Goal: Transaction & Acquisition: Purchase product/service

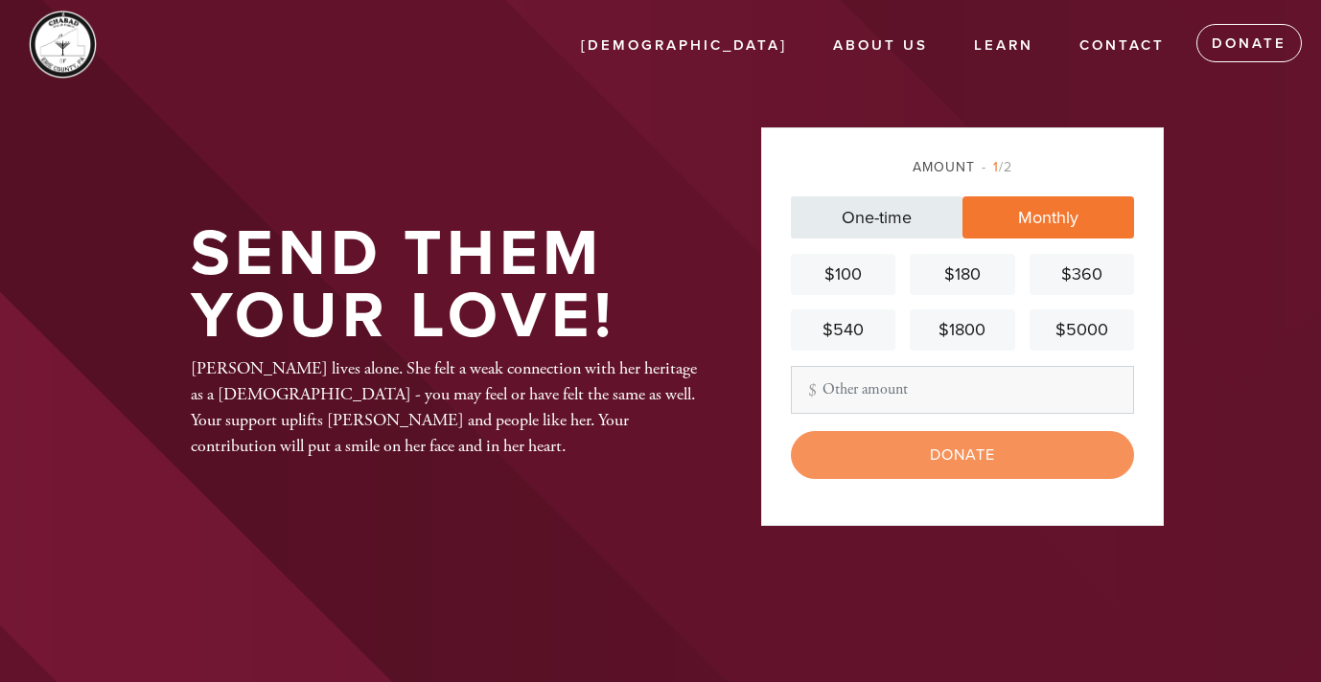
click at [879, 215] on link "One-time" at bounding box center [877, 217] width 172 height 42
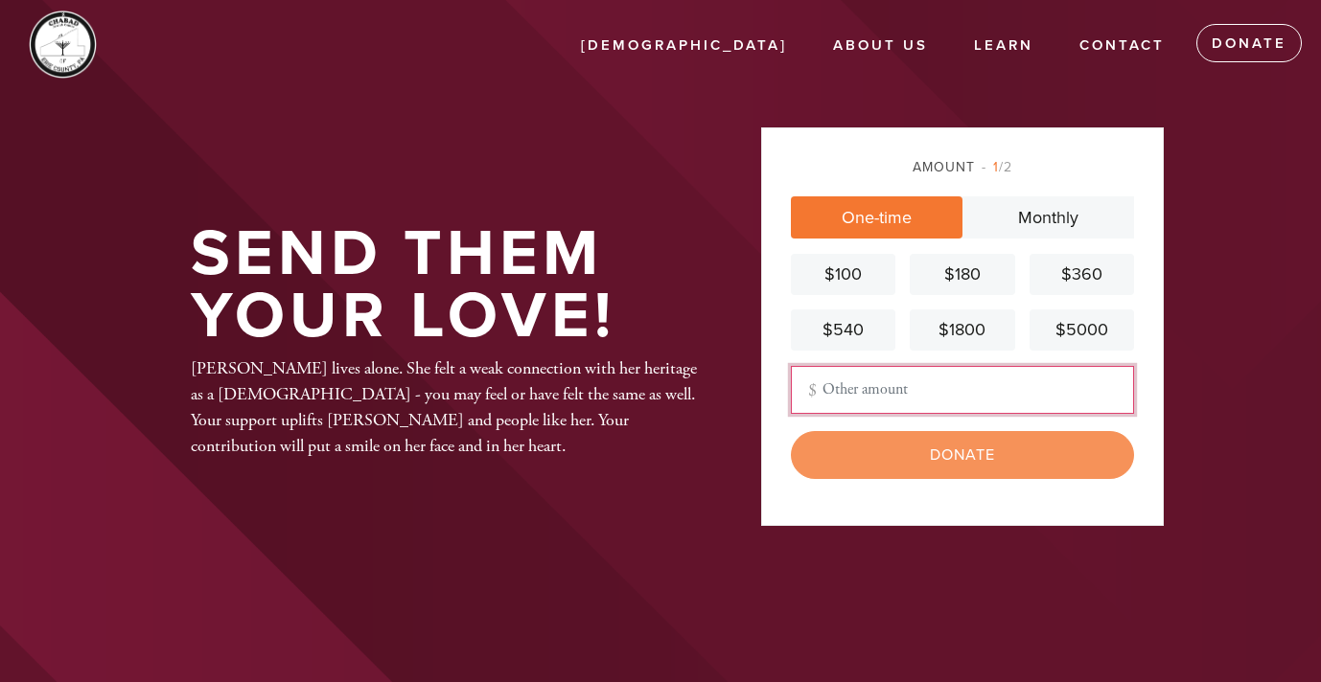
click at [862, 390] on input "Other Amount" at bounding box center [962, 390] width 343 height 48
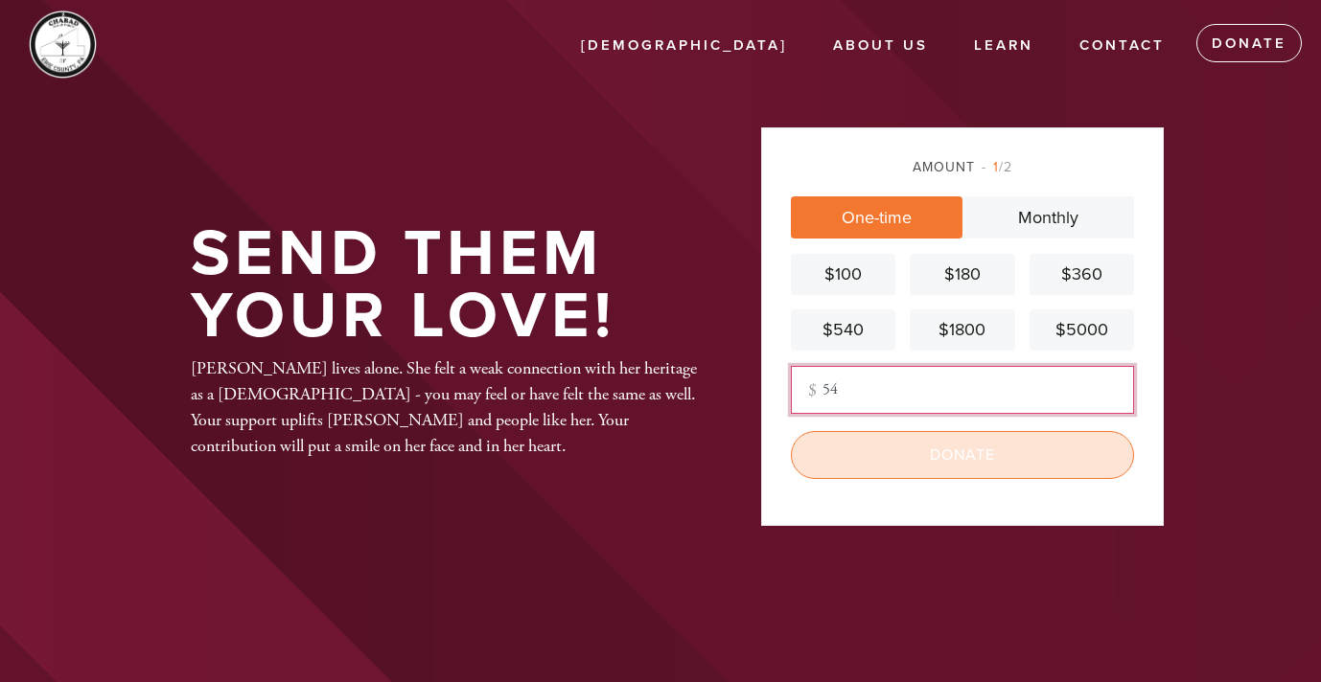
type input "54"
click at [955, 459] on input "Donate" at bounding box center [962, 455] width 343 height 48
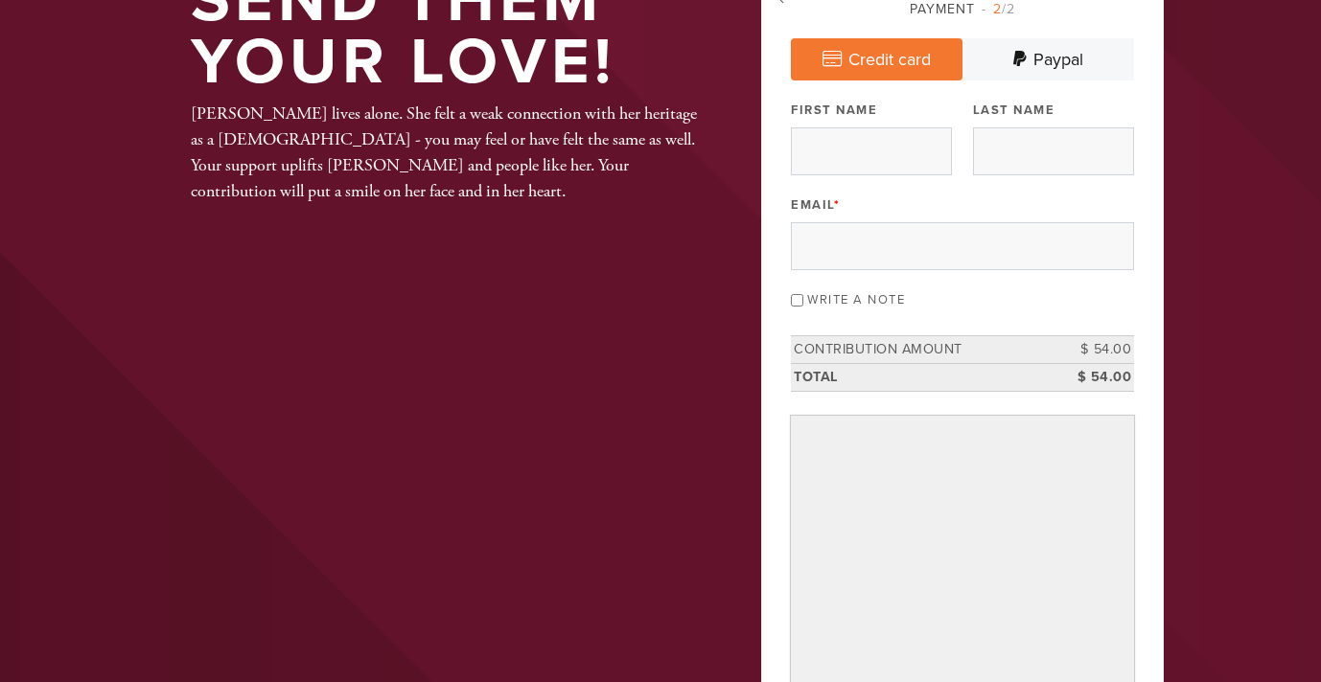
scroll to position [145, 0]
click at [888, 158] on input "First Name" at bounding box center [871, 152] width 161 height 48
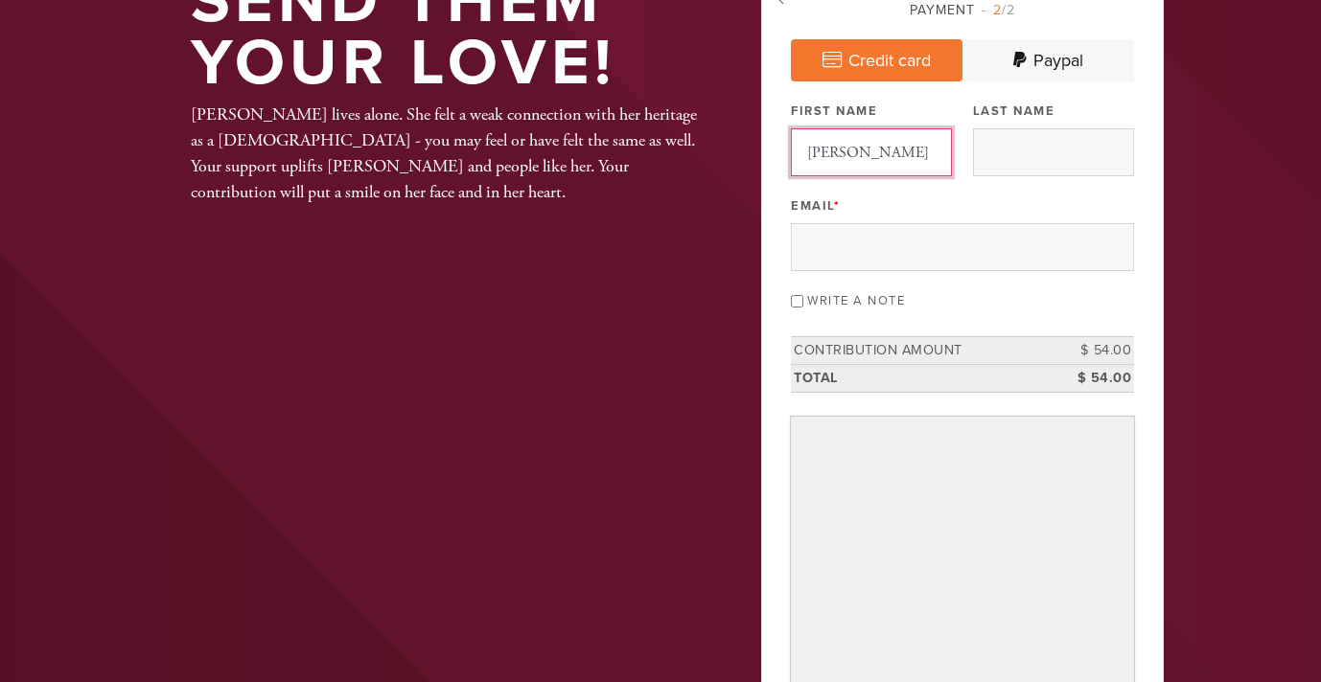
type input "[PERSON_NAME]"
type input "Milter"
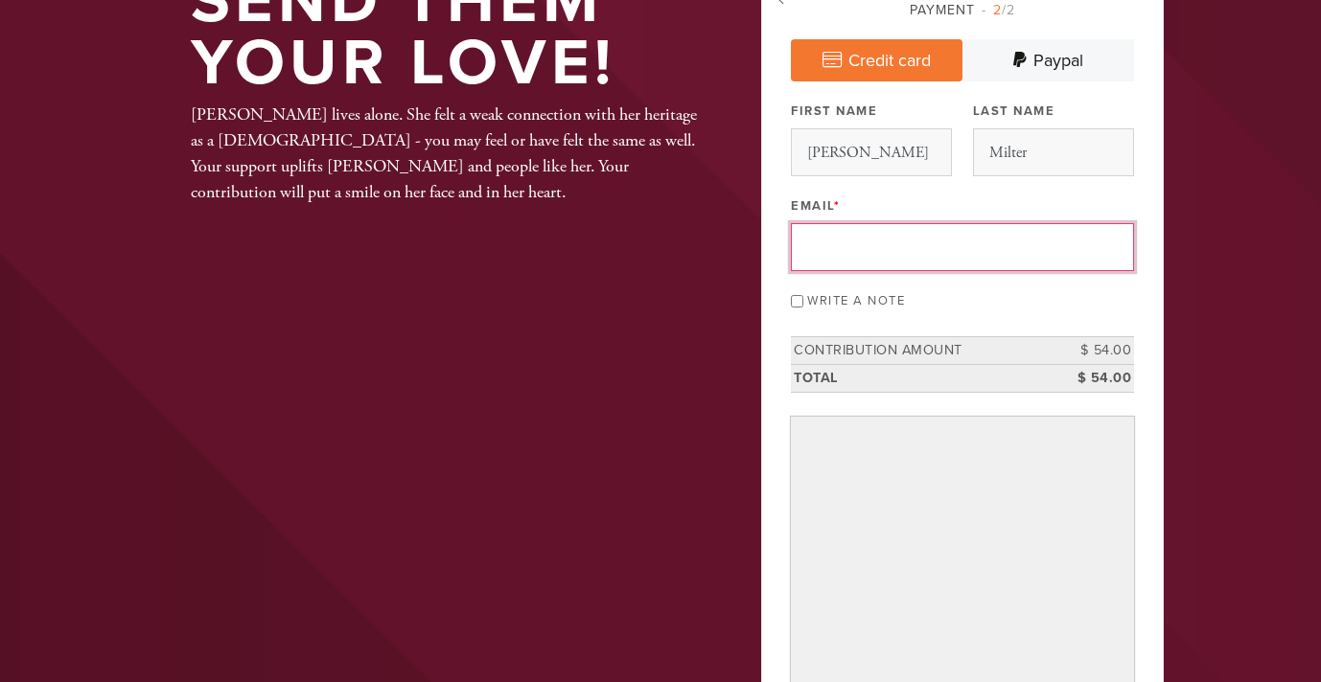
click at [854, 244] on input "Email *" at bounding box center [962, 247] width 343 height 48
type input "[EMAIL_ADDRESS][DOMAIN_NAME]"
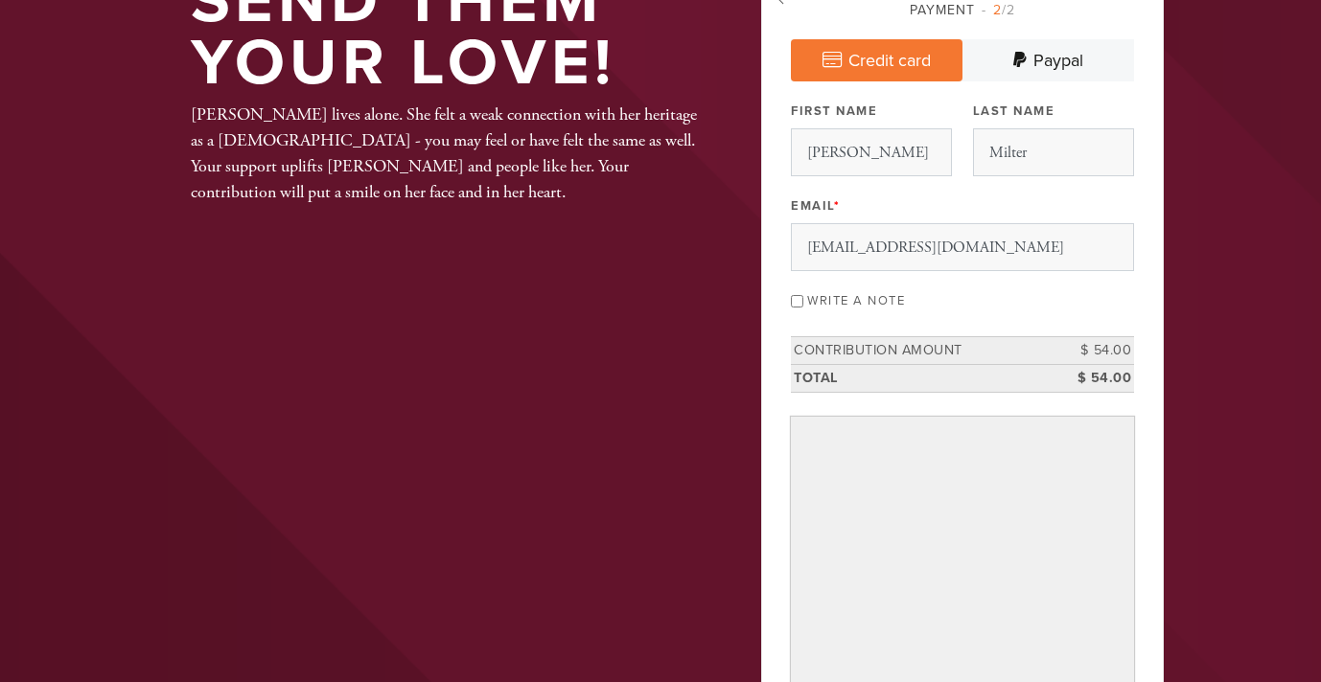
click at [803, 320] on div "Payment 2 /2 Credit card [GEOGRAPHIC_DATA] Payment Processor Pay Later PayPal S…" at bounding box center [962, 417] width 343 height 835
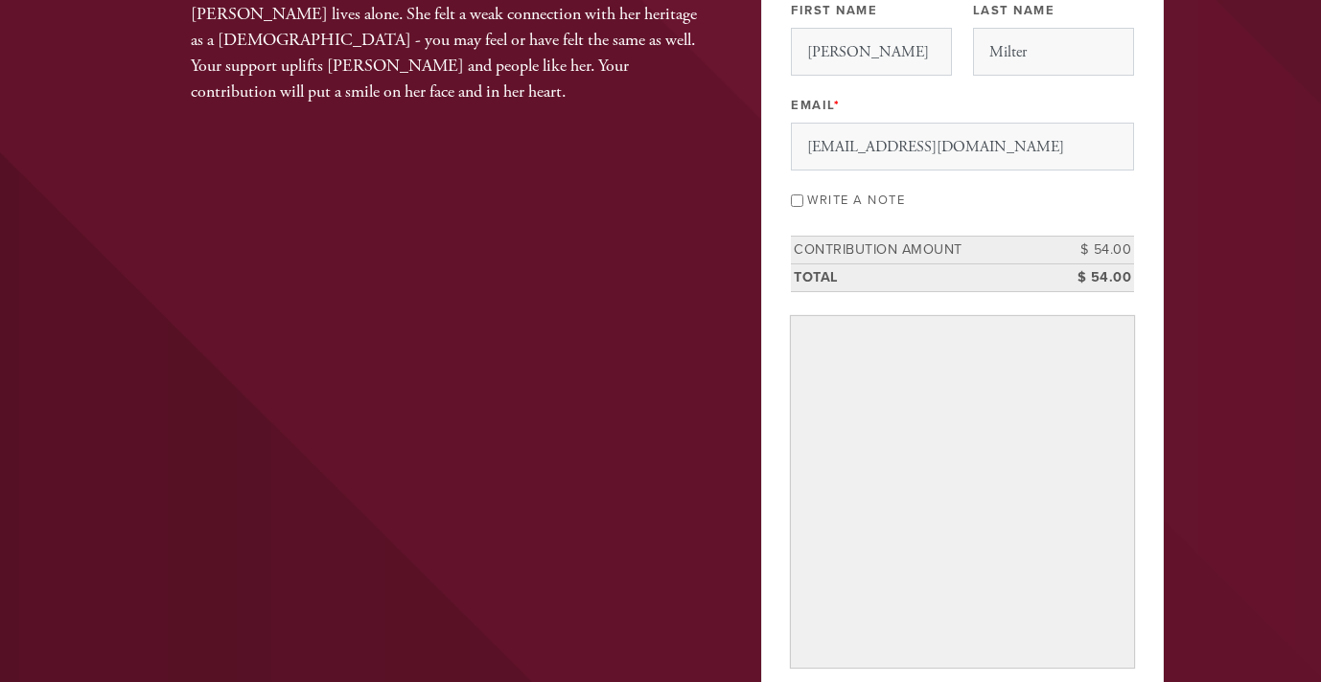
scroll to position [237, 0]
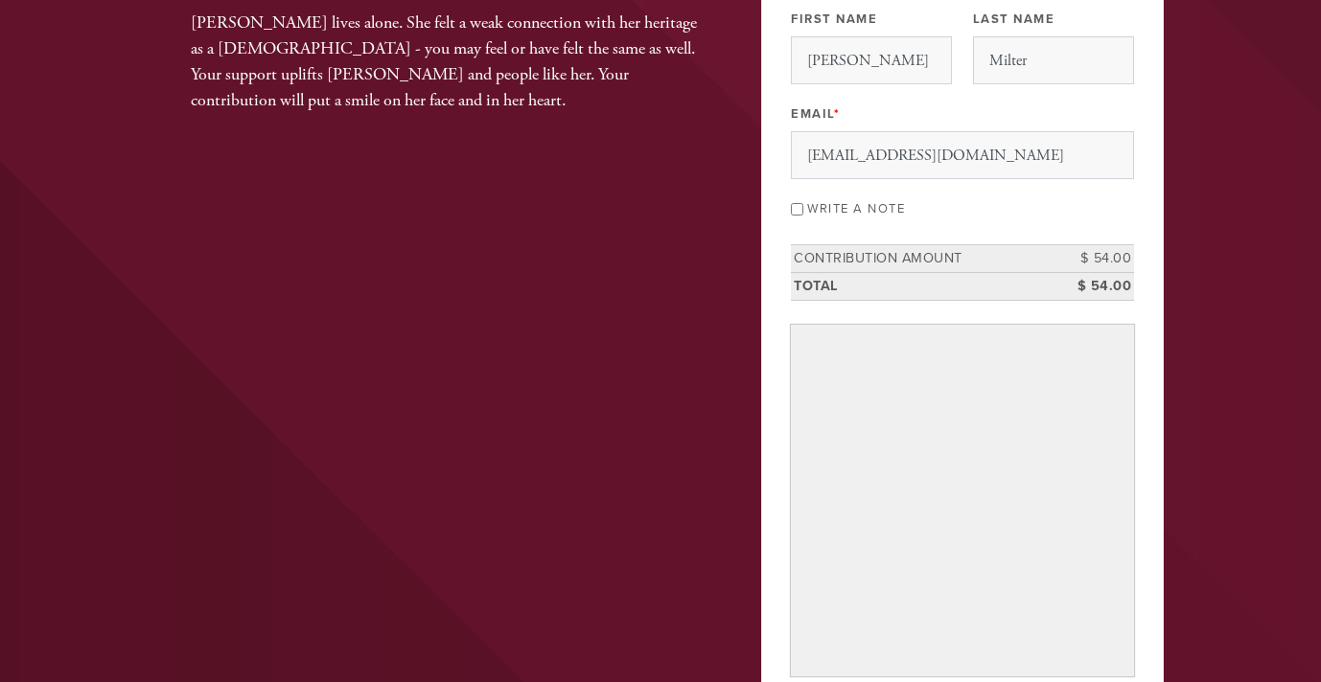
click at [797, 206] on input "Write a note" at bounding box center [797, 209] width 12 height 12
checkbox input "true"
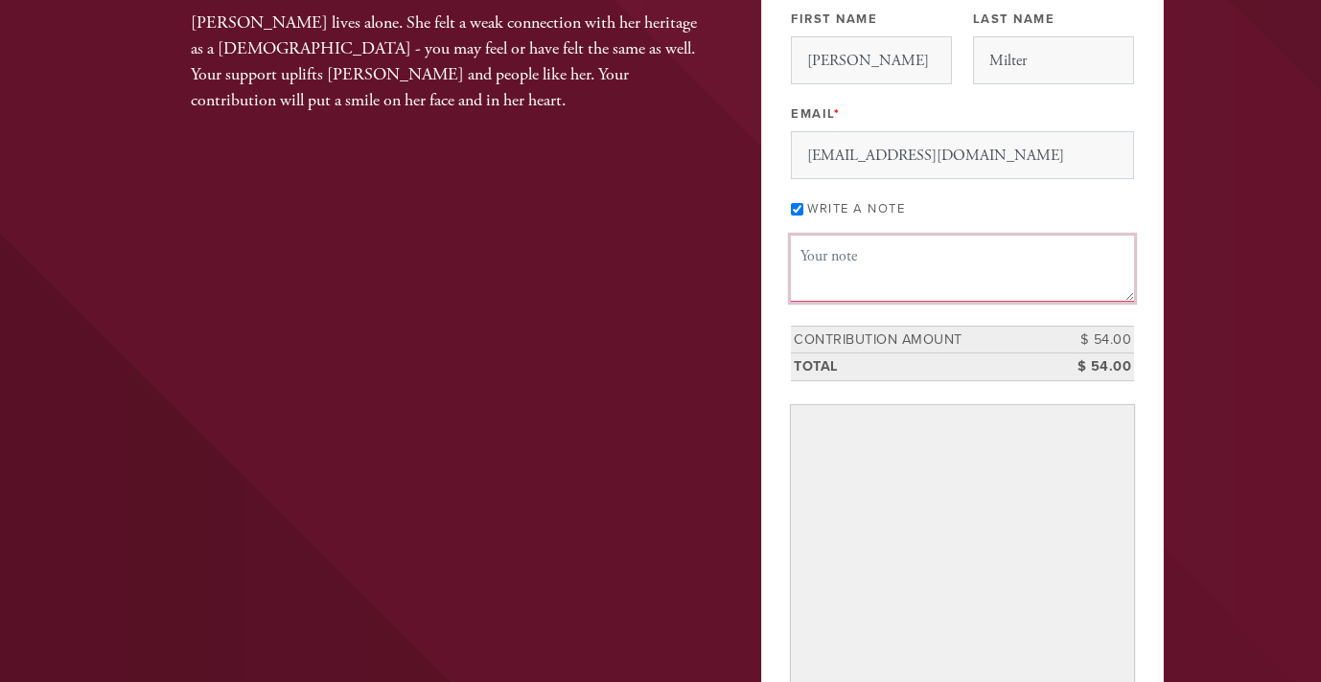
click at [824, 253] on textarea "Message or dedication" at bounding box center [962, 268] width 343 height 65
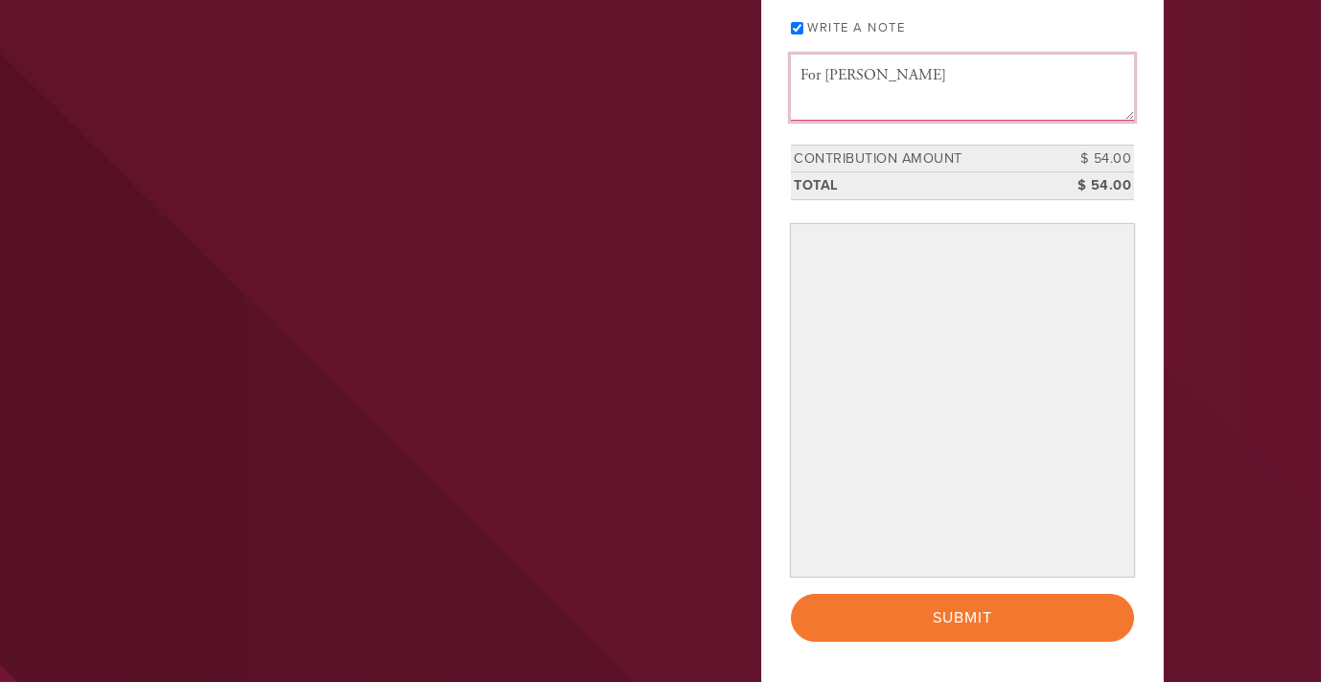
scroll to position [440, 0]
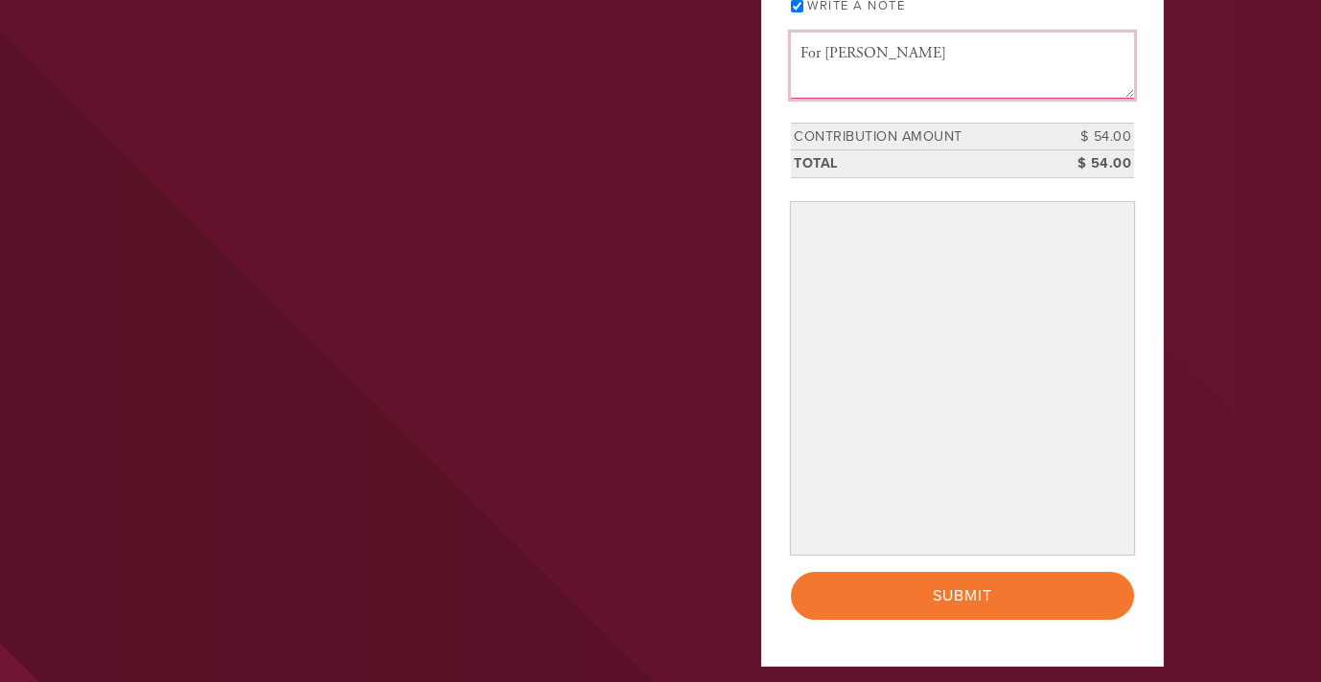
type textarea "For [PERSON_NAME]"
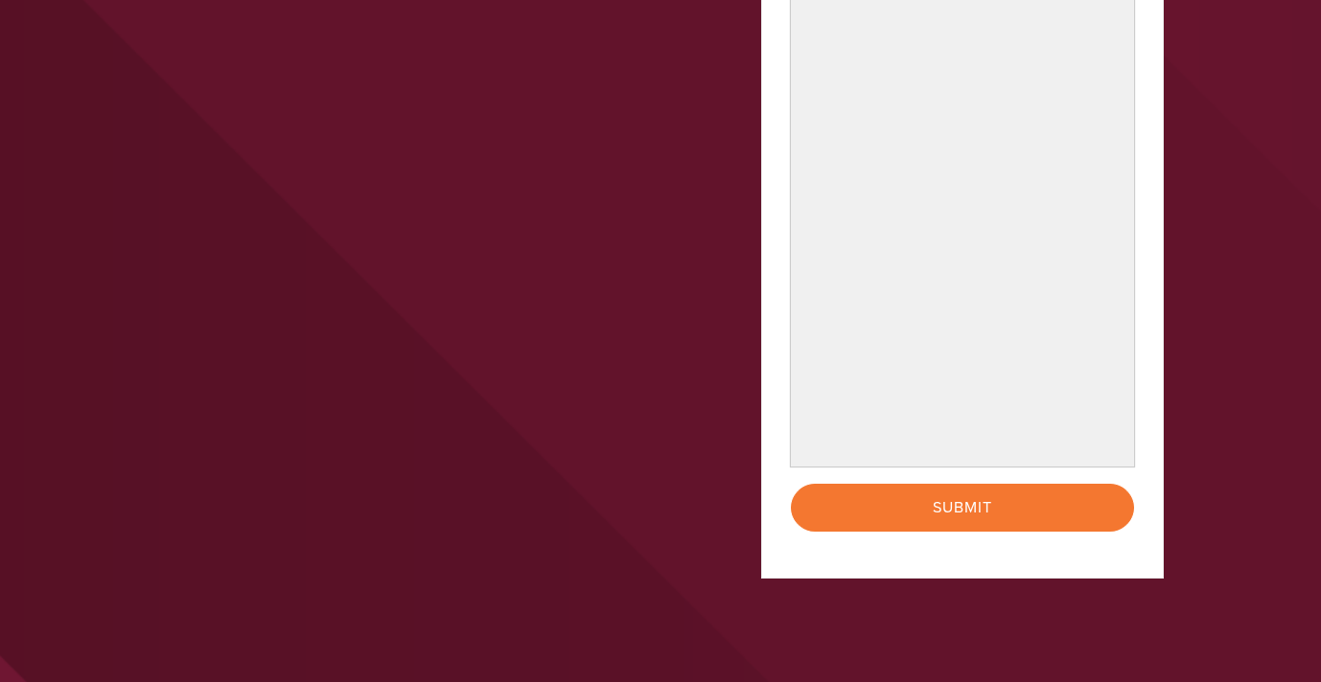
scroll to position [790, 0]
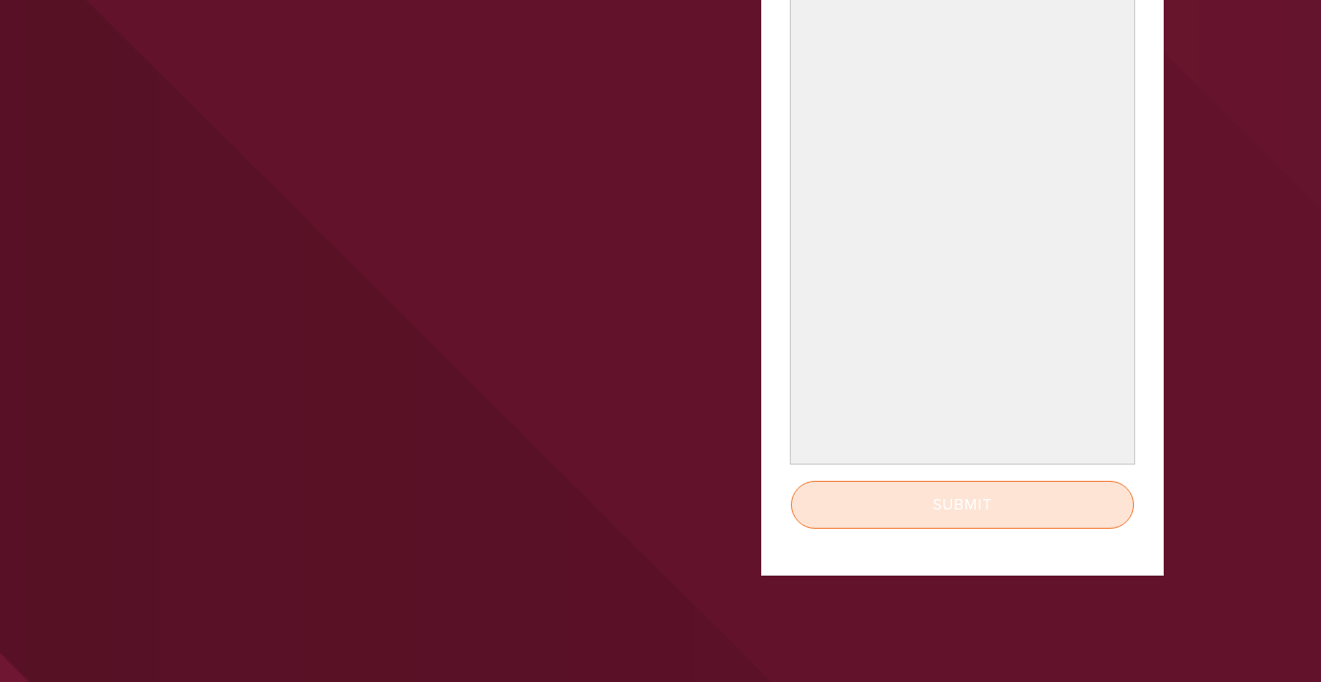
click at [967, 505] on input "Submit" at bounding box center [962, 505] width 343 height 48
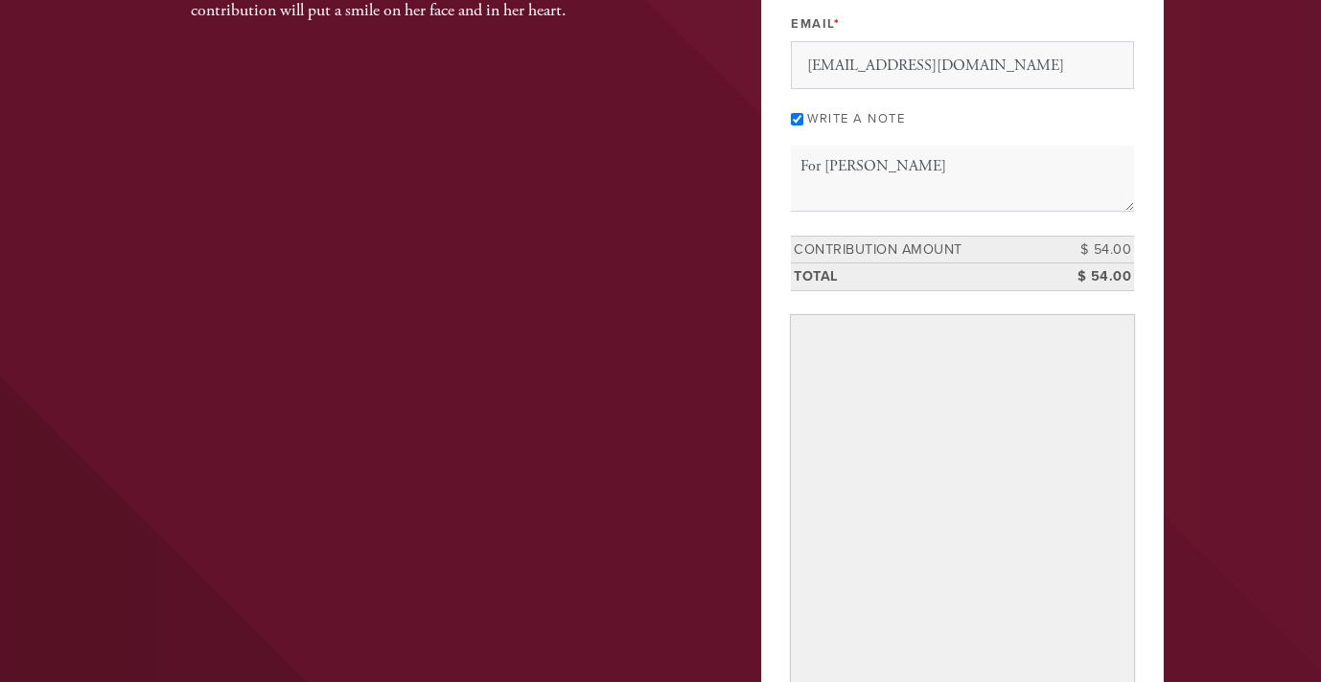
scroll to position [322, 0]
